Goal: Contribute content

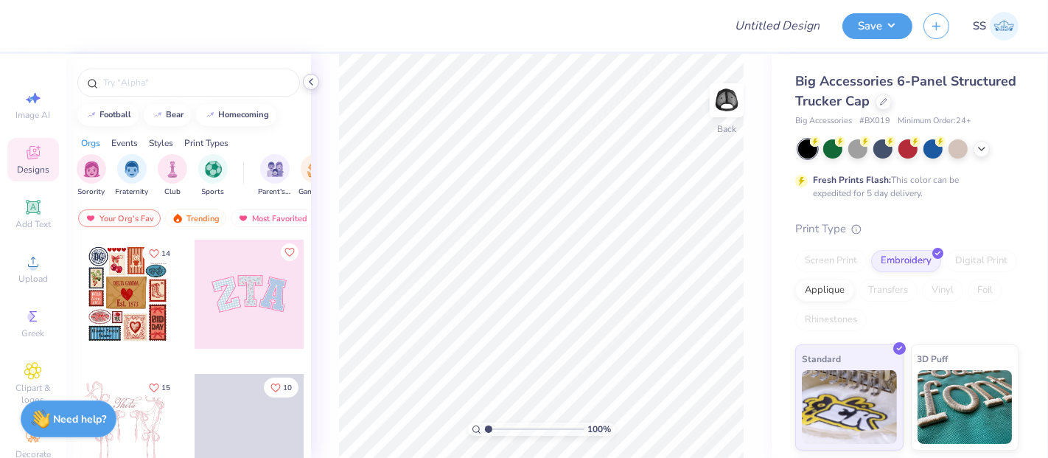
click at [309, 81] on polyline at bounding box center [310, 82] width 3 height 6
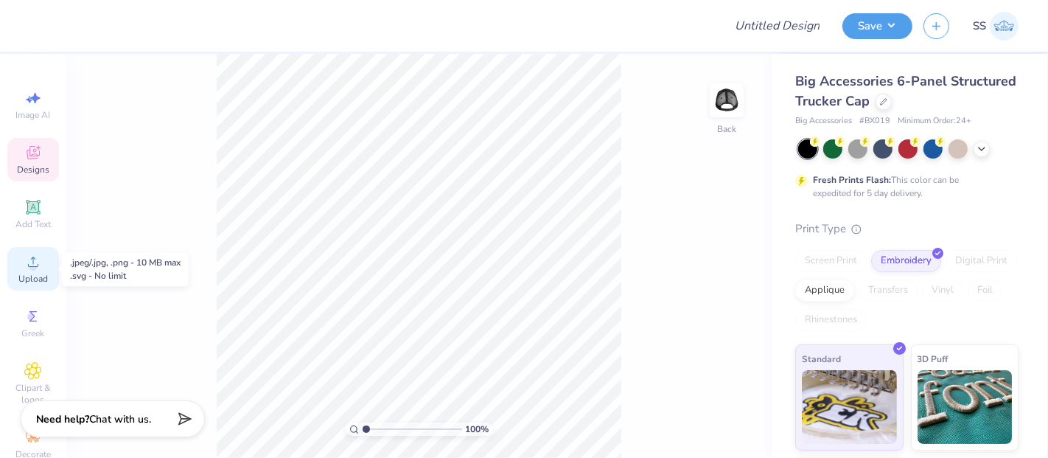
click at [13, 270] on div "Upload" at bounding box center [33, 268] width 52 height 43
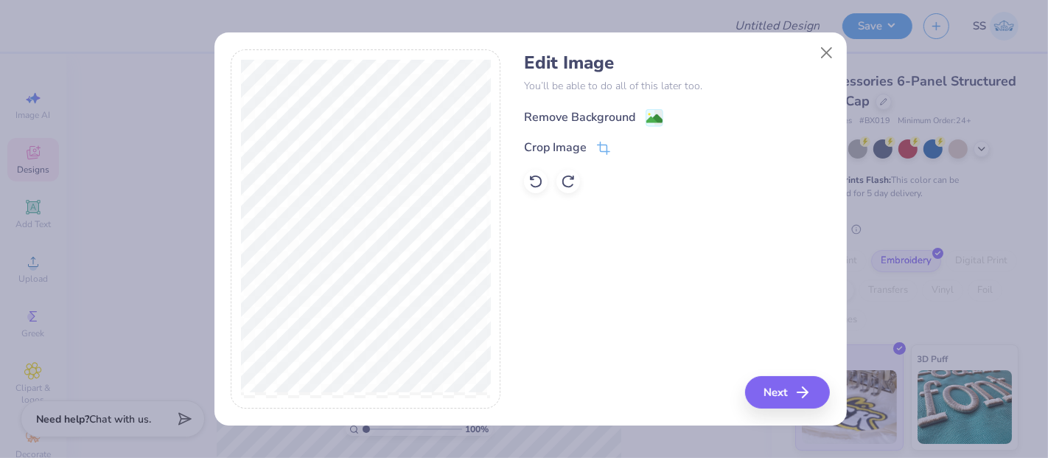
click at [655, 119] on image at bounding box center [654, 119] width 16 height 16
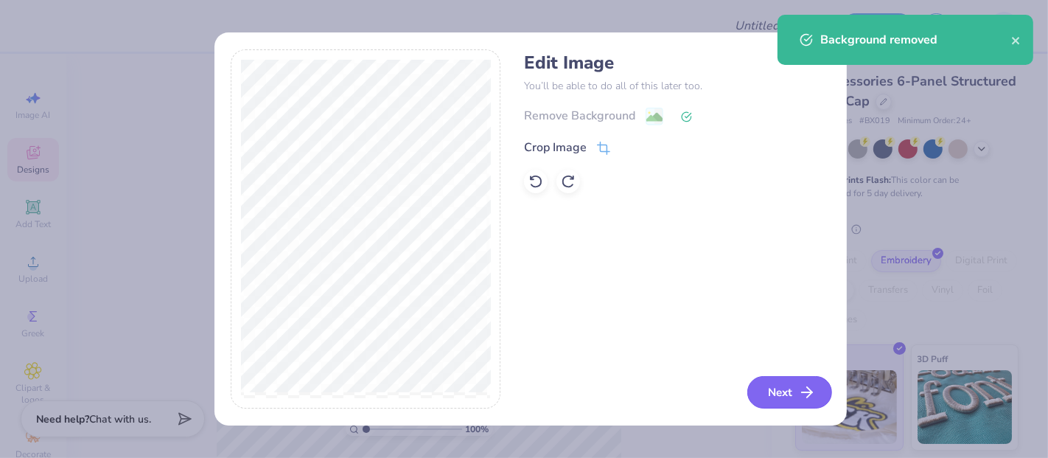
click at [775, 382] on button "Next" at bounding box center [789, 392] width 85 height 32
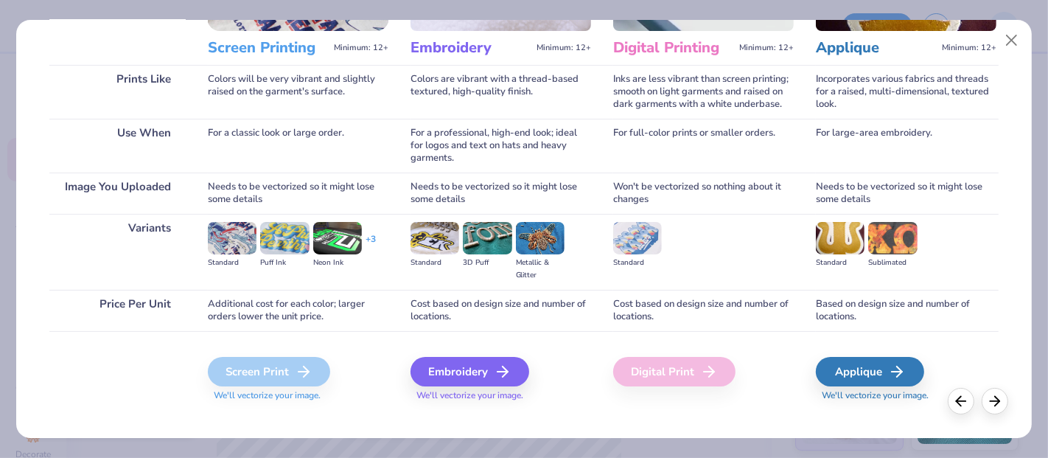
scroll to position [191, 0]
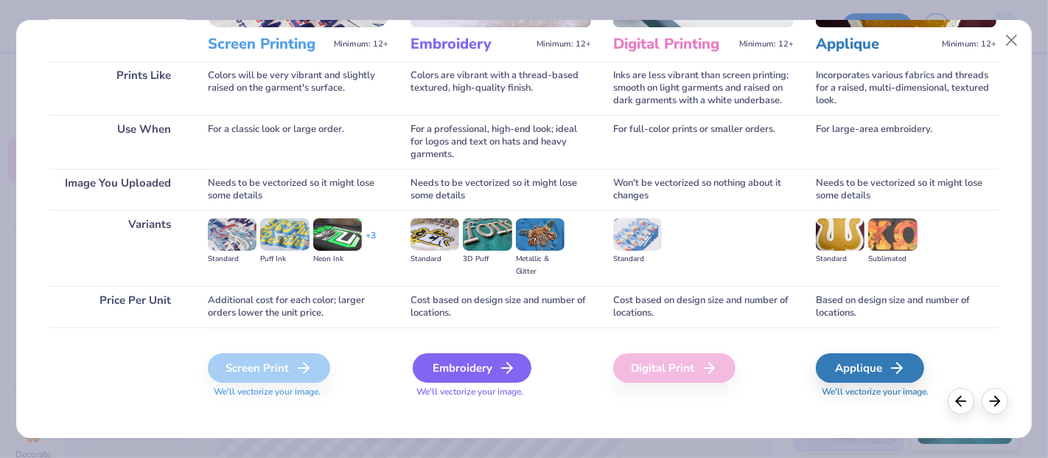
click at [484, 365] on div "Embroidery" at bounding box center [472, 367] width 119 height 29
